Goal: Task Accomplishment & Management: Manage account settings

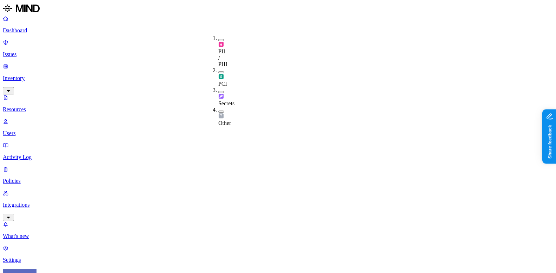
click at [225, 94] on span "Secrets" at bounding box center [226, 100] width 16 height 12
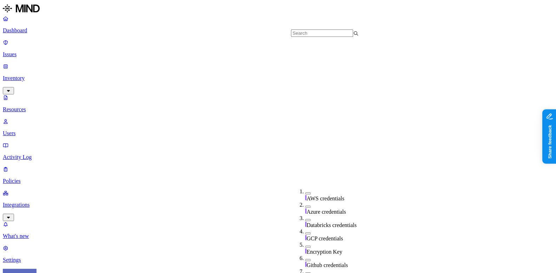
scroll to position [204, 0]
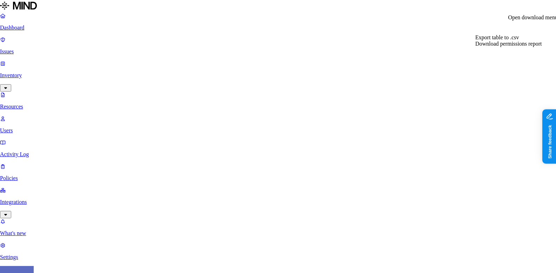
click at [514, 40] on span "Export table to .csv" at bounding box center [496, 37] width 43 height 6
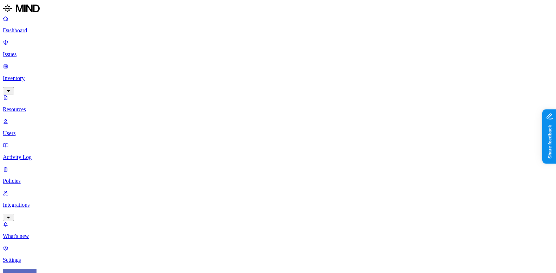
click at [218, 38] on div "PII / PHI" at bounding box center [218, 51] width 0 height 32
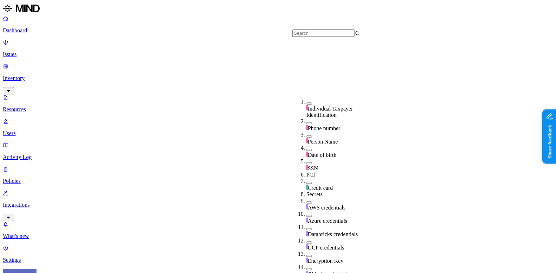
scroll to position [35, 0]
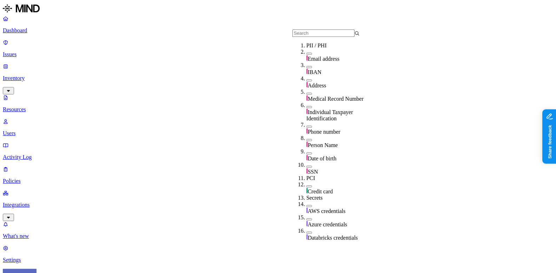
click at [317, 96] on span "Medical Record Number" at bounding box center [336, 99] width 56 height 6
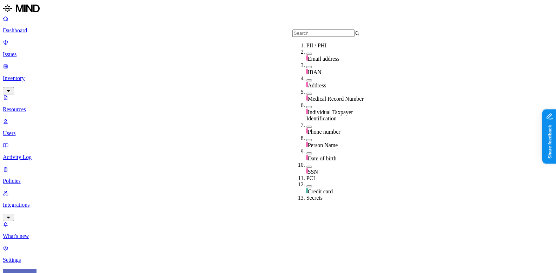
click at [306, 95] on button "button" at bounding box center [309, 94] width 6 height 2
click at [349, 98] on span "Medical Record Number" at bounding box center [336, 99] width 56 height 6
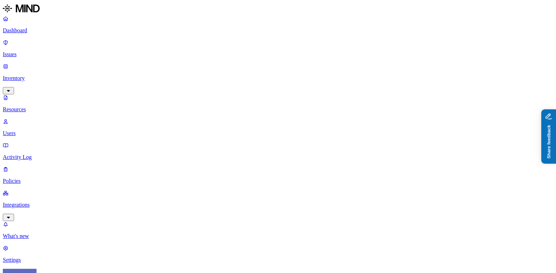
scroll to position [0, 0]
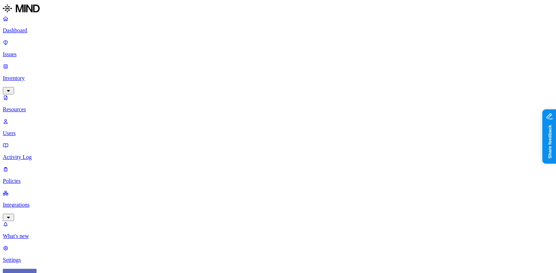
scroll to position [0, 0]
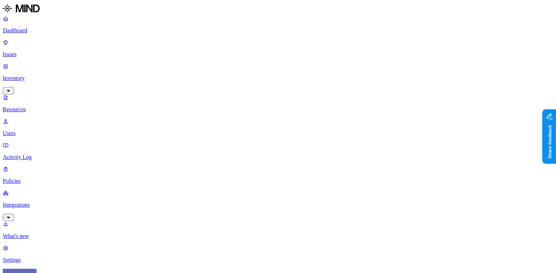
scroll to position [113, 0]
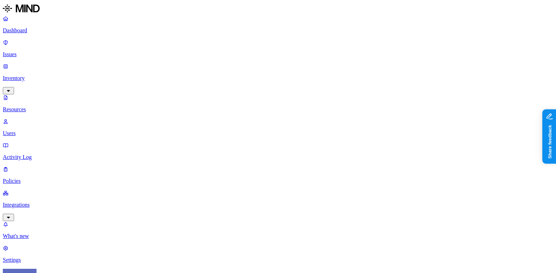
scroll to position [87, 0]
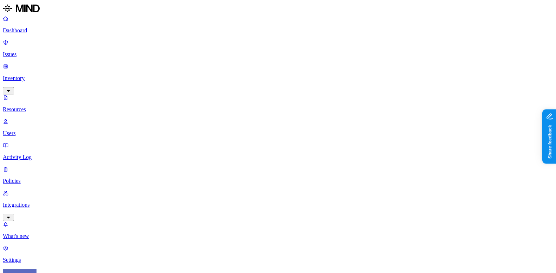
scroll to position [44, 0]
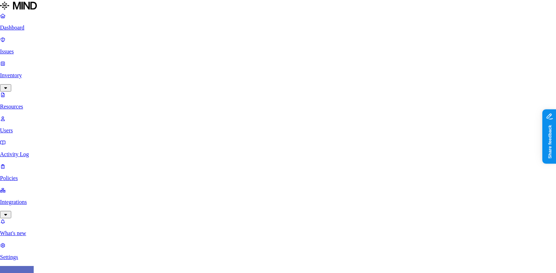
scroll to position [44, 0]
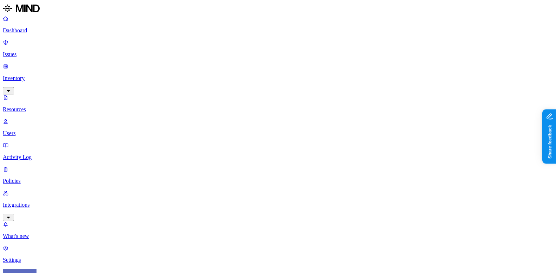
scroll to position [97, 0]
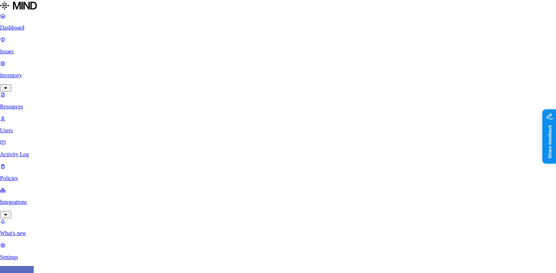
scroll to position [44, 0]
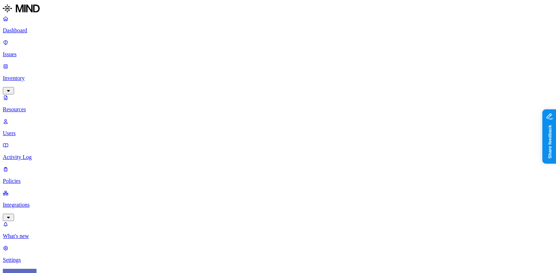
type input "pas"
click at [327, 49] on span "Password" at bounding box center [318, 52] width 21 height 6
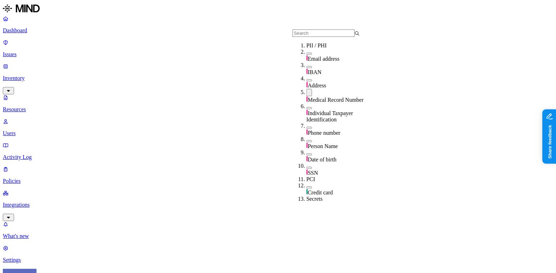
click at [330, 102] on div "Medical Record Number" at bounding box center [339, 96] width 67 height 14
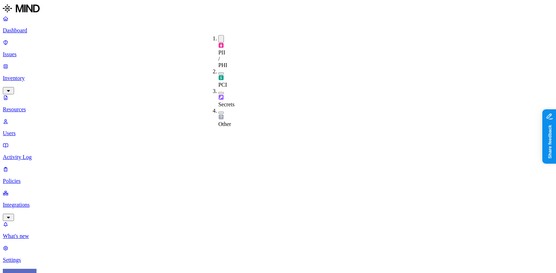
click at [227, 49] on span "PII / PHI" at bounding box center [222, 58] width 9 height 19
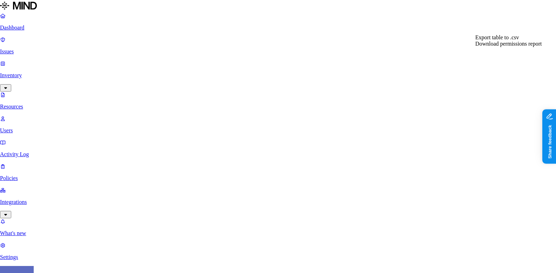
click at [501, 47] on span "Download permissions report" at bounding box center [508, 44] width 66 height 6
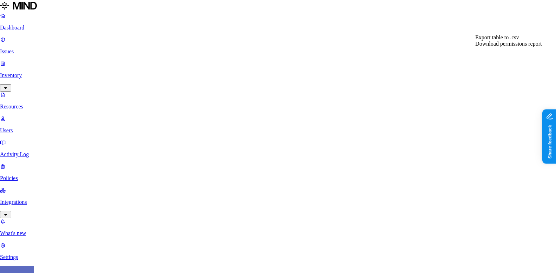
click at [516, 40] on span "Export table to .csv" at bounding box center [496, 37] width 43 height 6
